Goal: Task Accomplishment & Management: Manage account settings

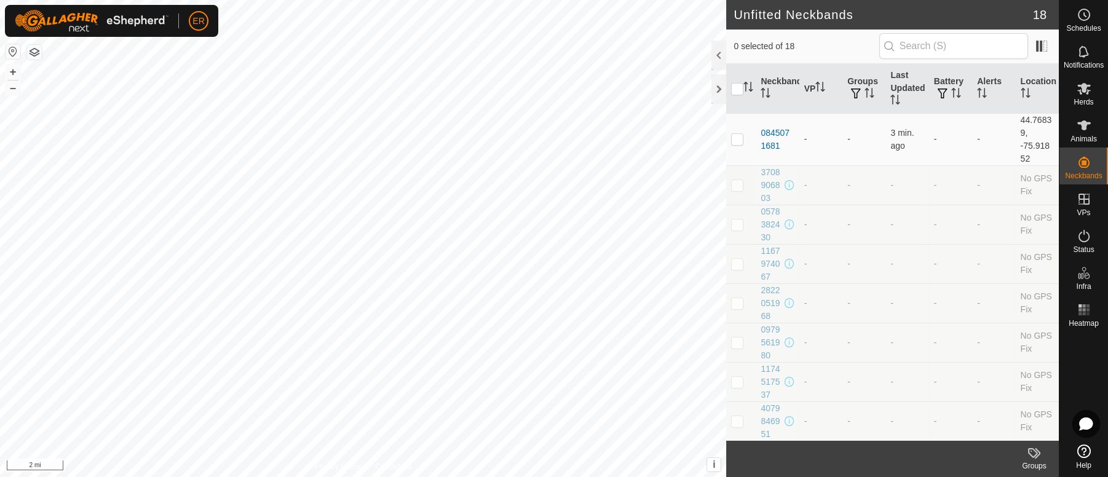
click at [10, 52] on button "button" at bounding box center [13, 51] width 15 height 15
click at [1083, 122] on icon at bounding box center [1084, 125] width 14 height 10
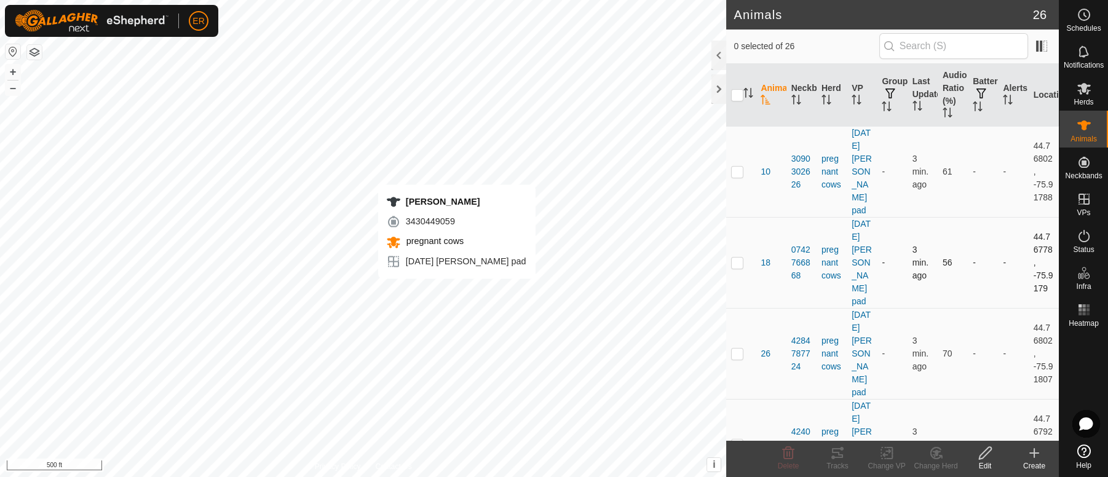
checkbox input "true"
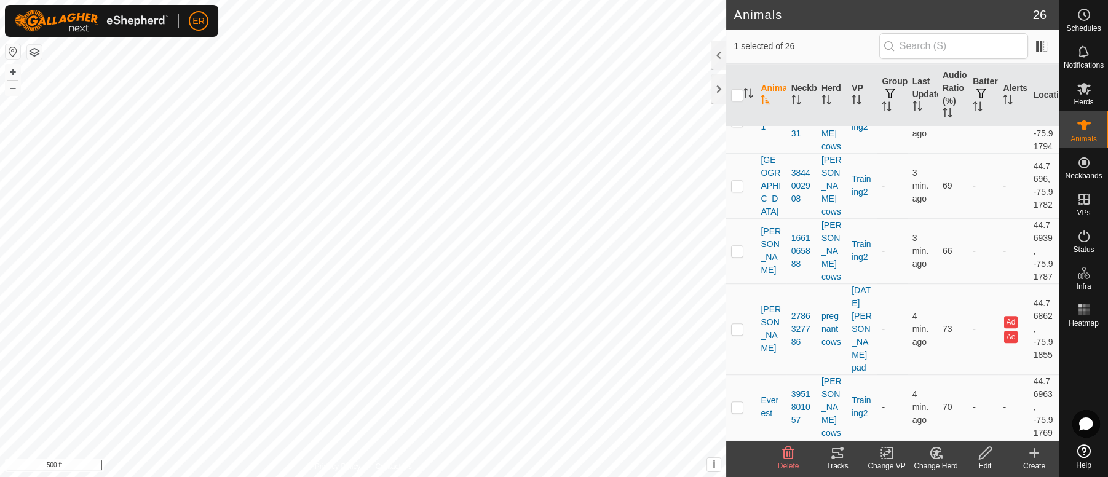
scroll to position [1960, 0]
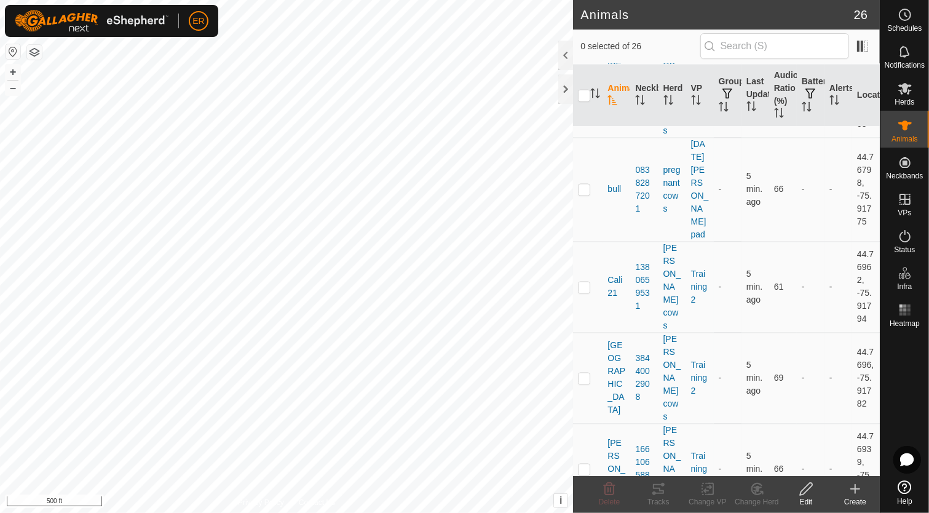
scroll to position [1937, 0]
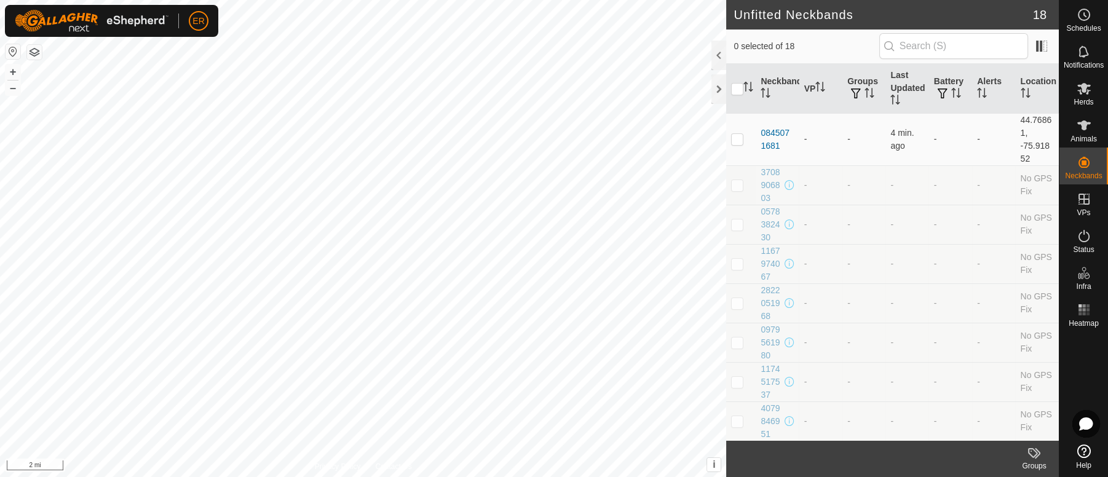
click at [17, 50] on button "button" at bounding box center [13, 51] width 15 height 15
click at [1085, 129] on icon at bounding box center [1084, 125] width 14 height 10
